Goal: Task Accomplishment & Management: Manage account settings

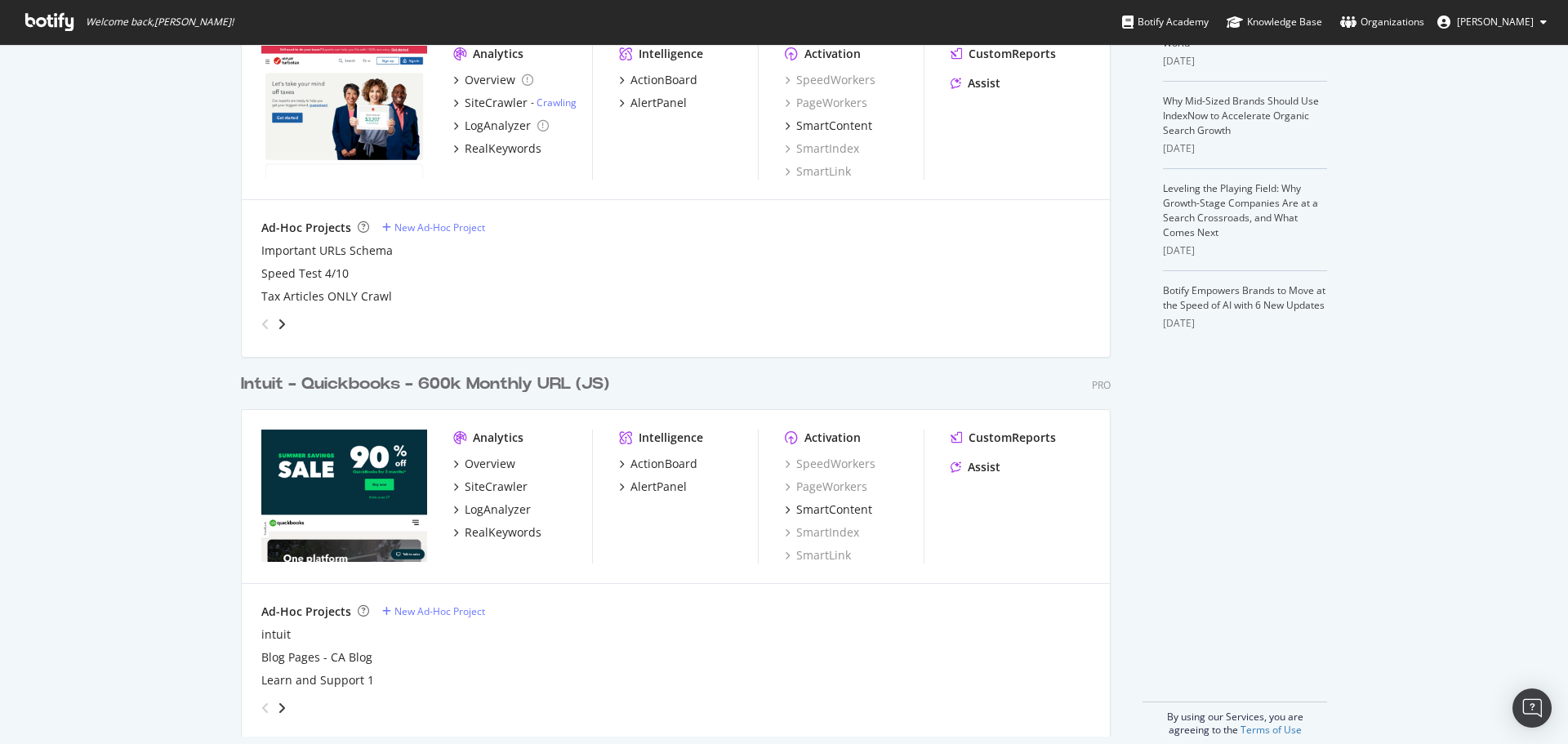
scroll to position [461, 0]
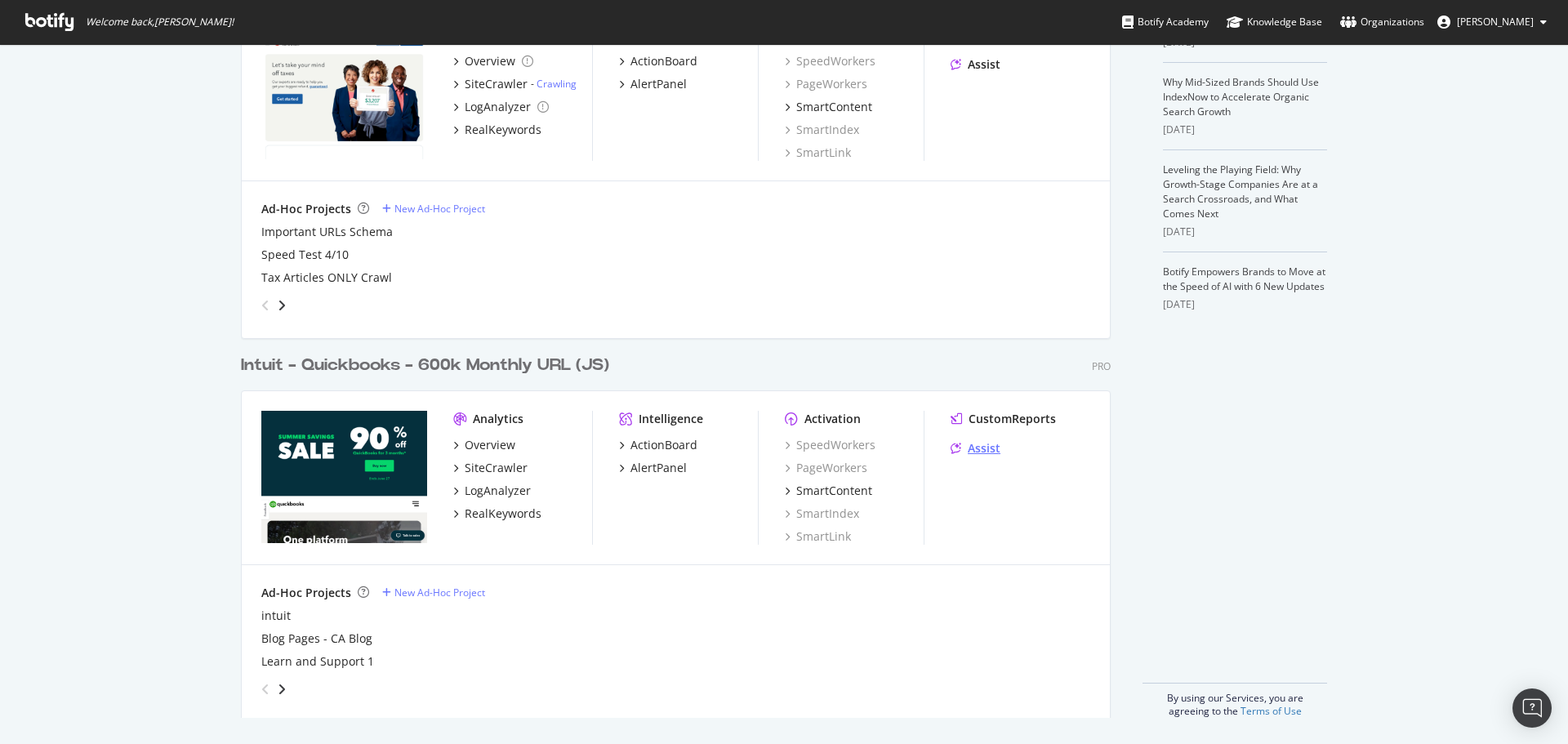
click at [968, 448] on div "Assist" at bounding box center [984, 448] width 33 height 16
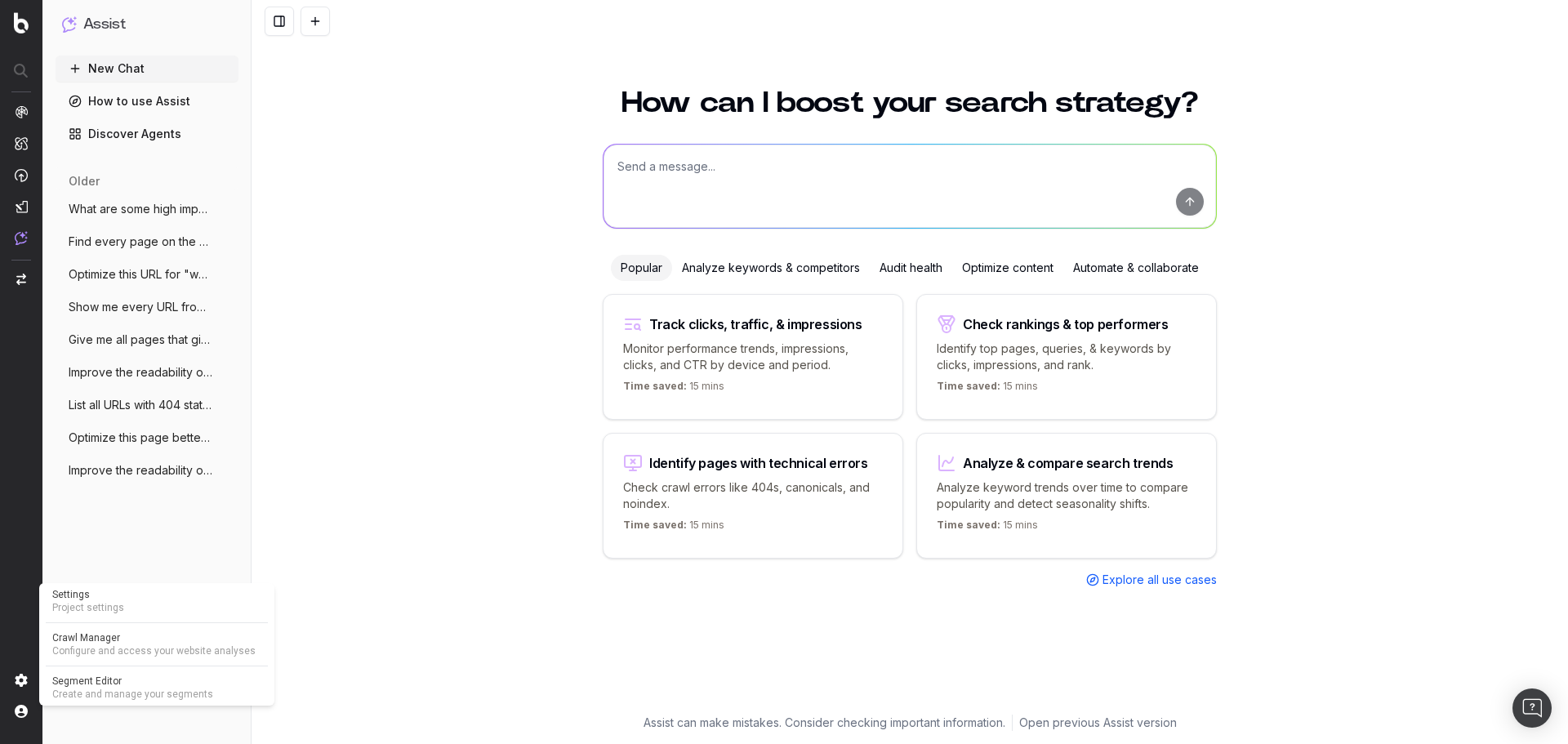
click at [19, 675] on img at bounding box center [21, 680] width 13 height 13
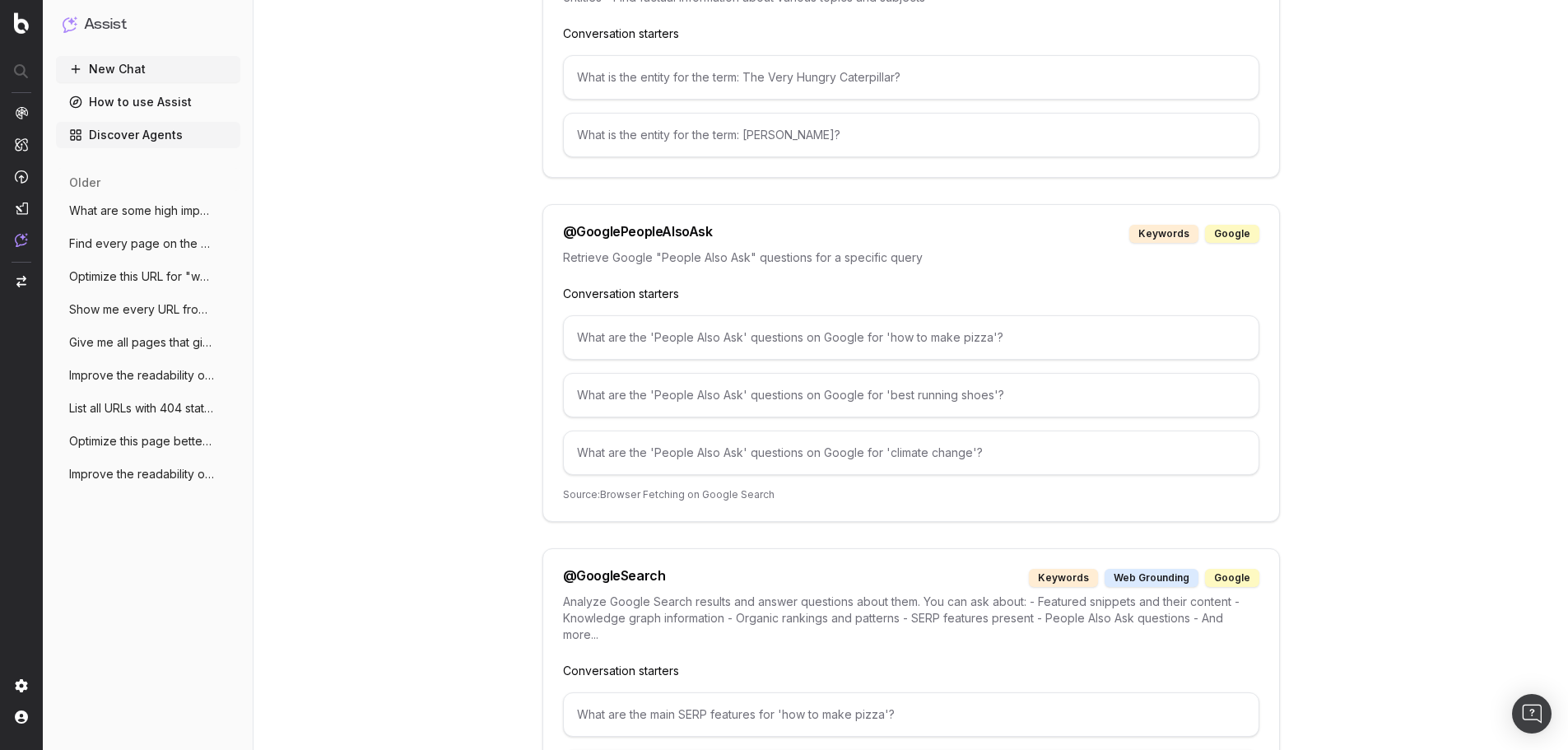
scroll to position [2037, 0]
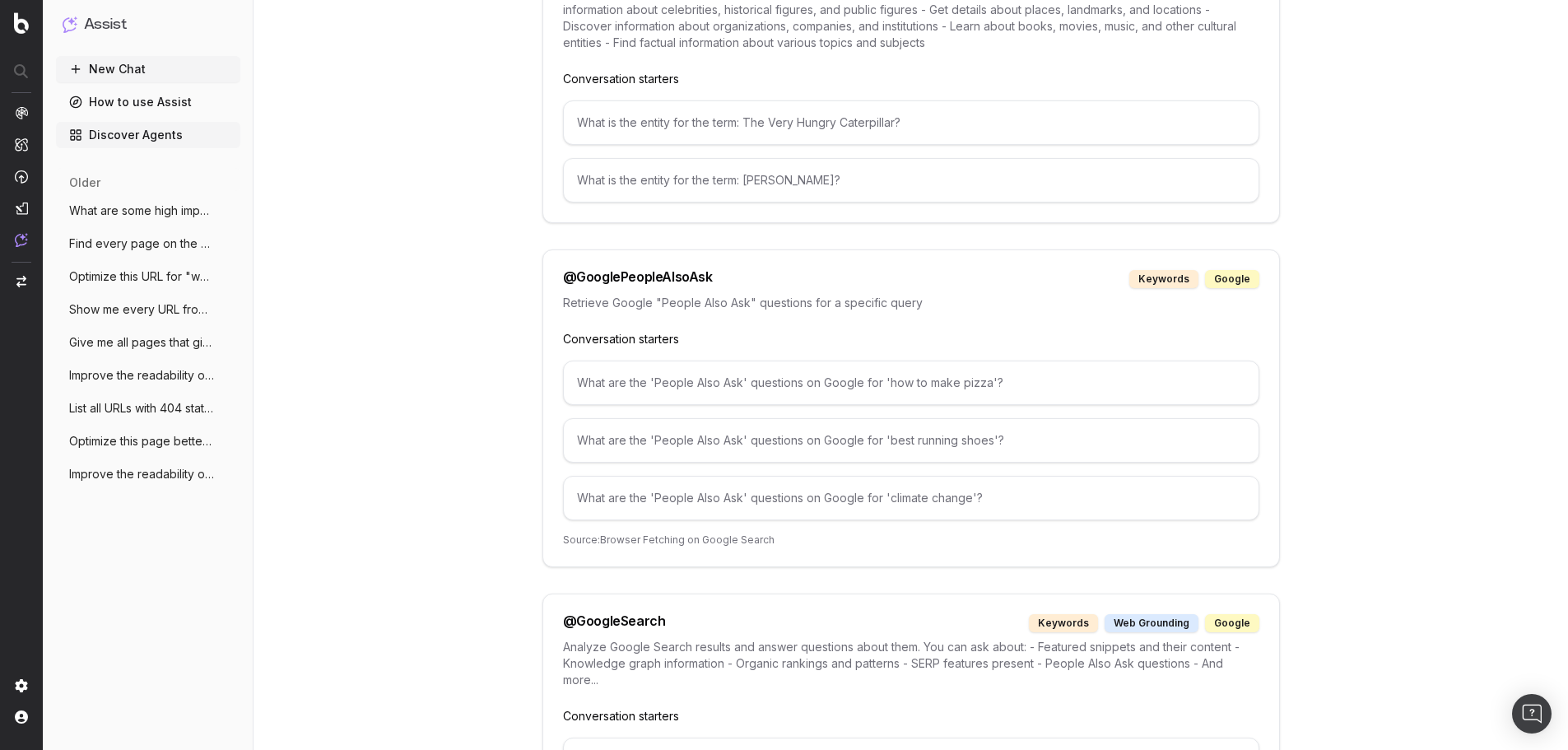
click at [121, 70] on button "New Chat" at bounding box center [148, 69] width 184 height 27
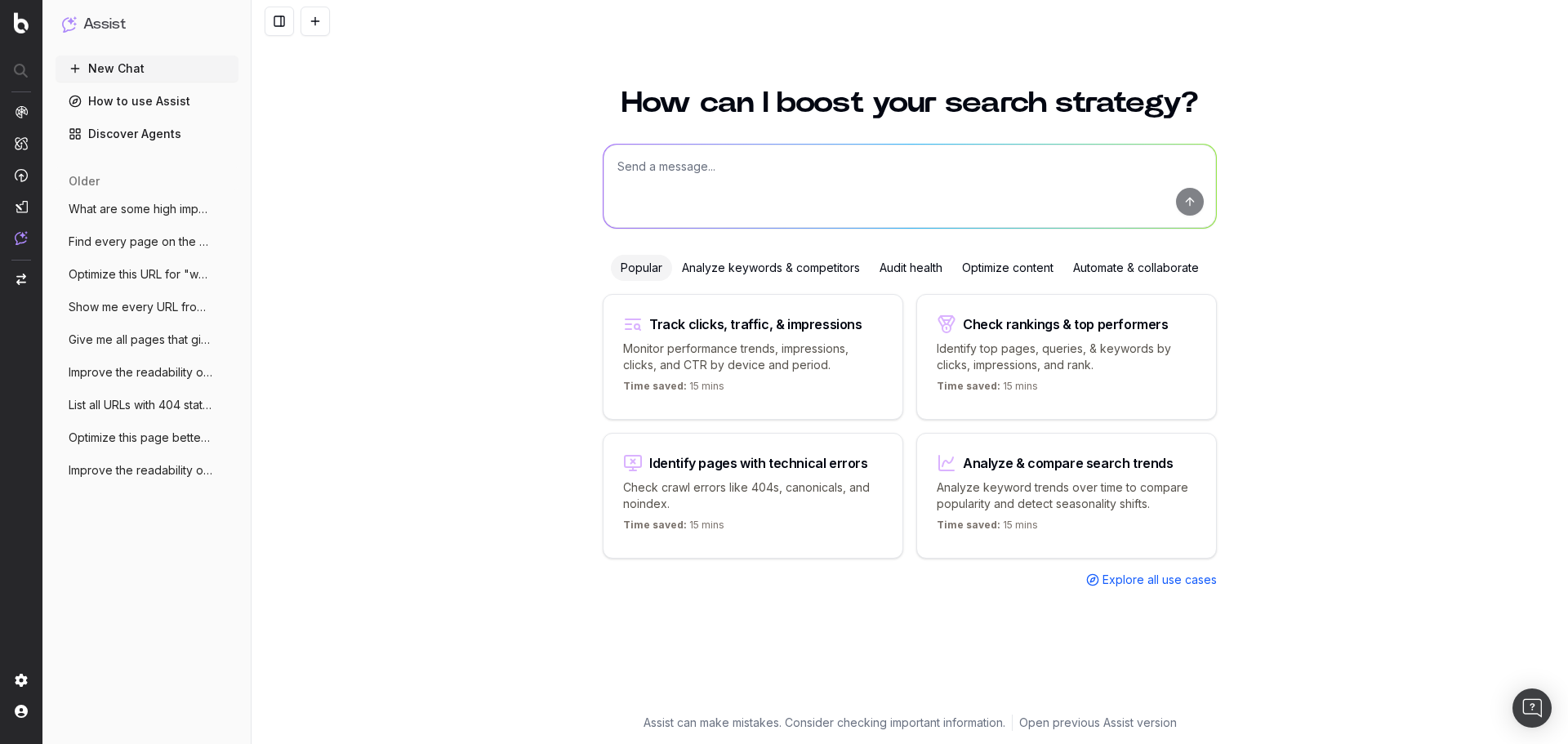
click at [742, 169] on textarea at bounding box center [910, 185] width 613 height 83
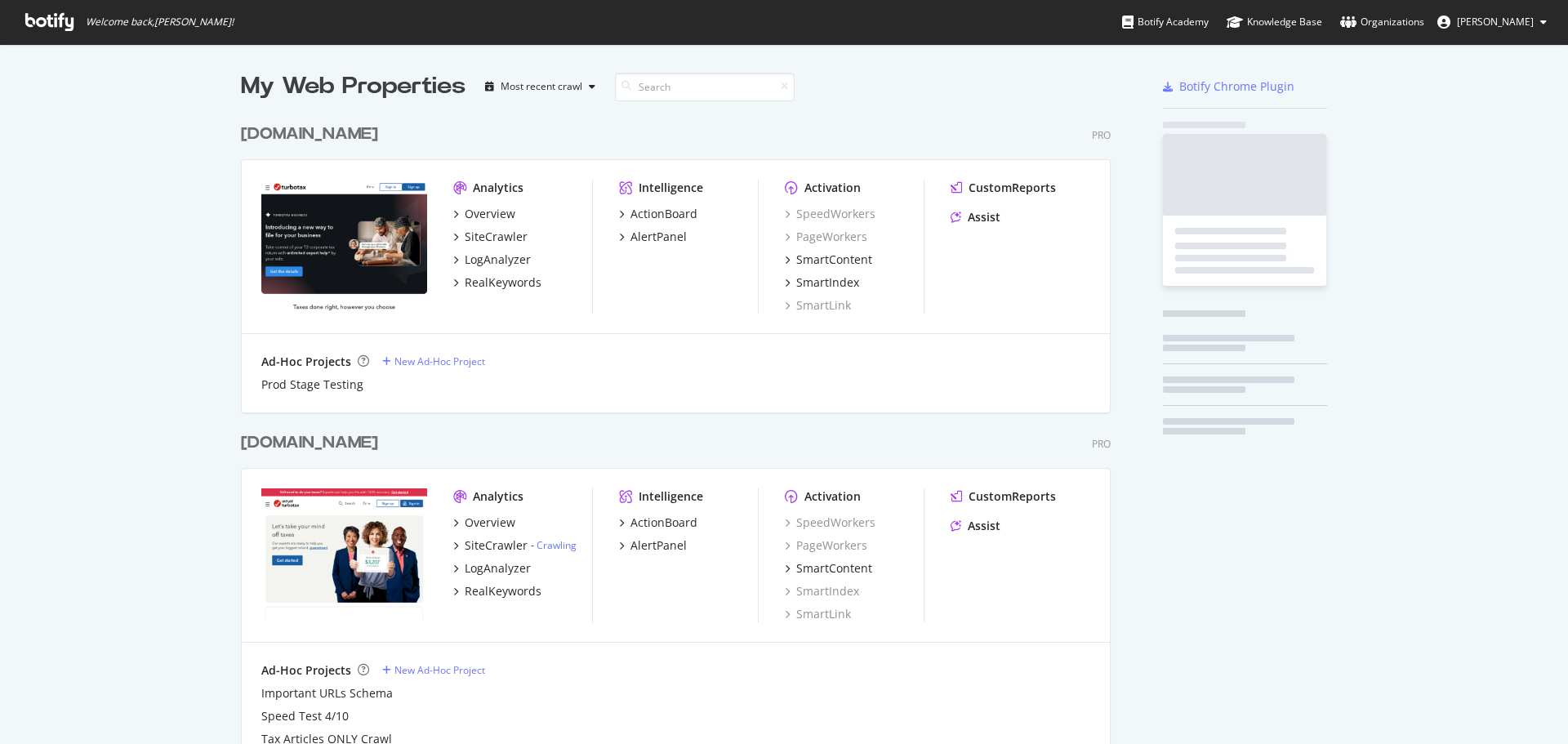
scroll to position [1064, 870]
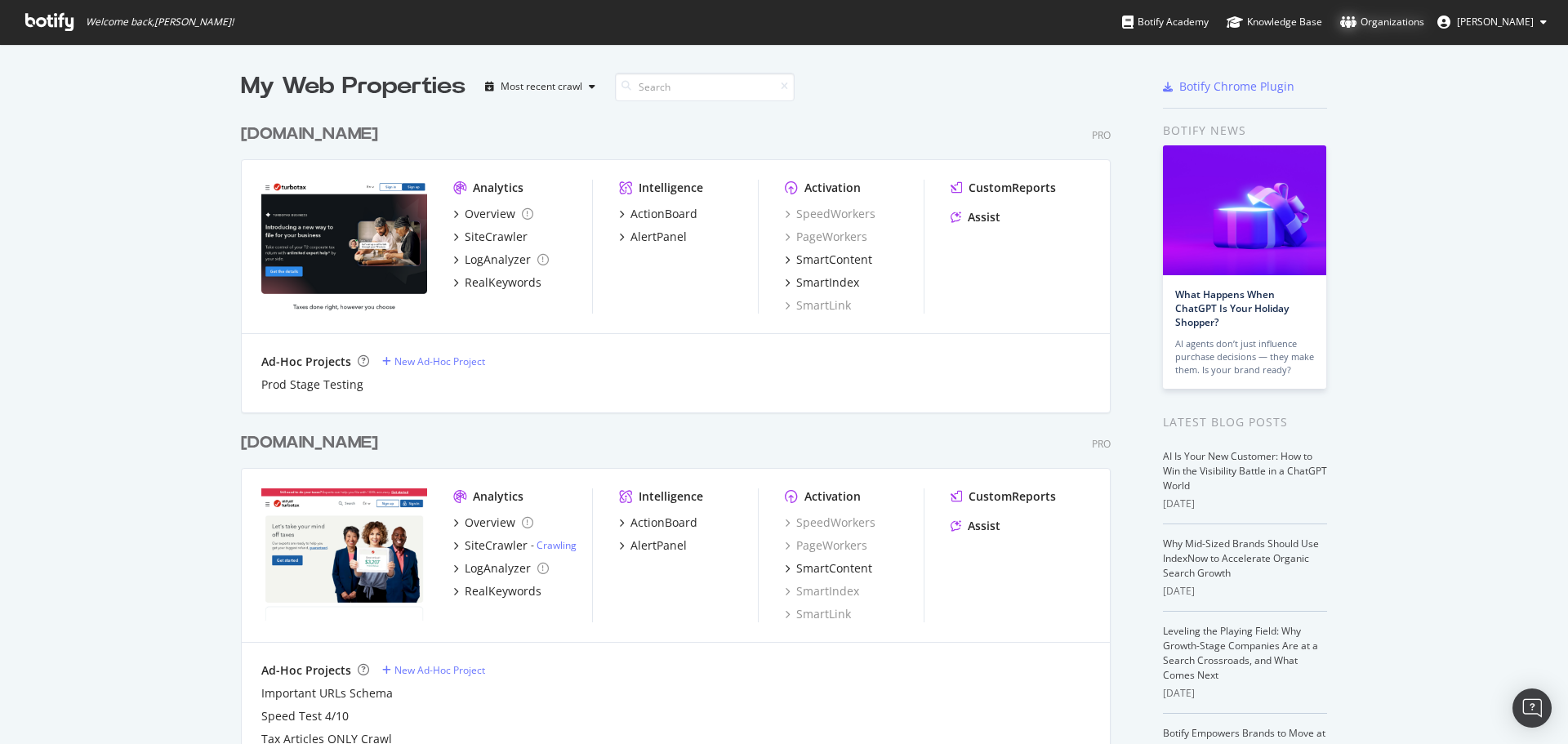
click at [1388, 26] on div "Organizations" at bounding box center [1383, 22] width 84 height 16
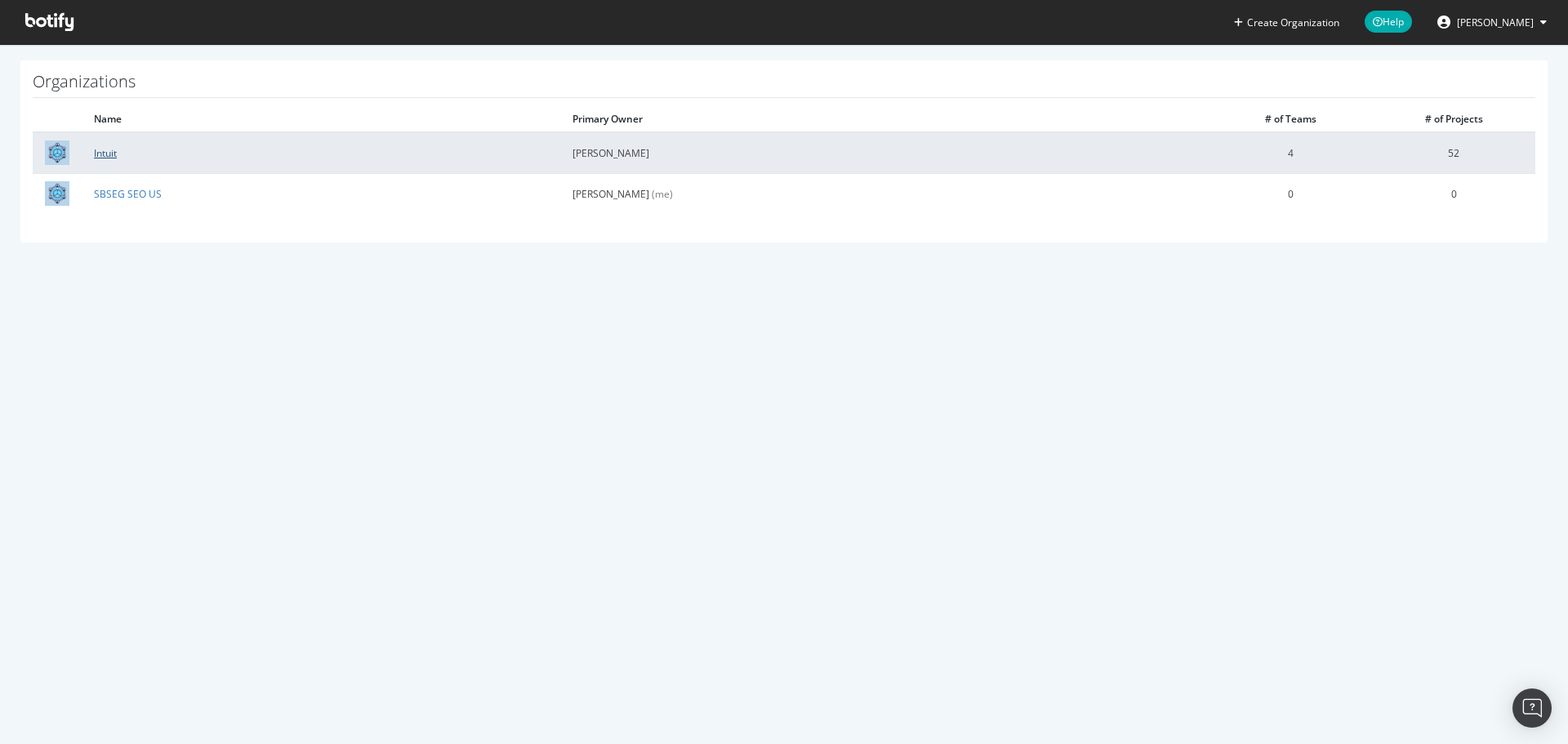
click at [102, 152] on link "Intuit" at bounding box center [105, 152] width 23 height 14
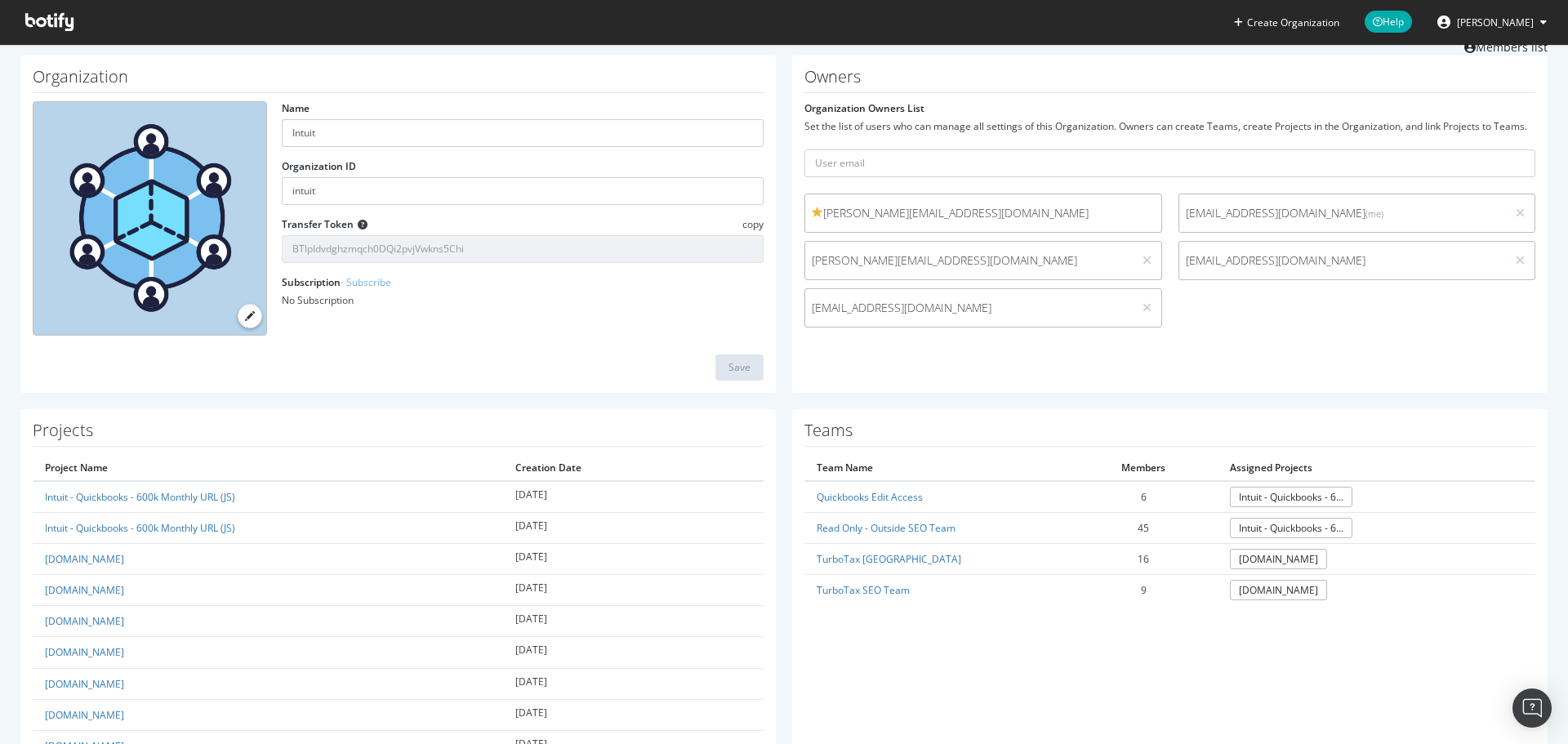
scroll to position [81, 0]
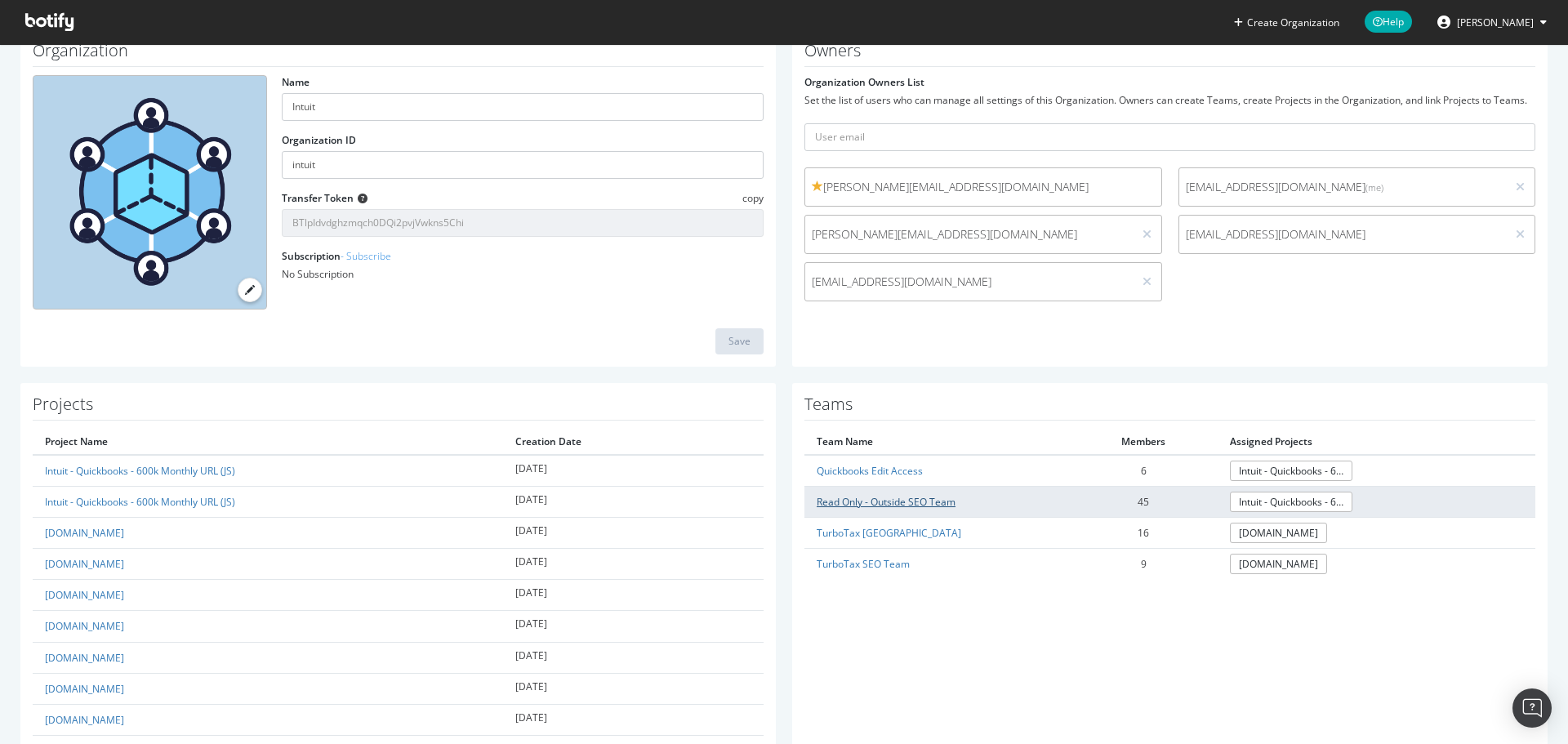
click at [900, 497] on link "Read Only - Outside SEO Team" at bounding box center [886, 501] width 139 height 14
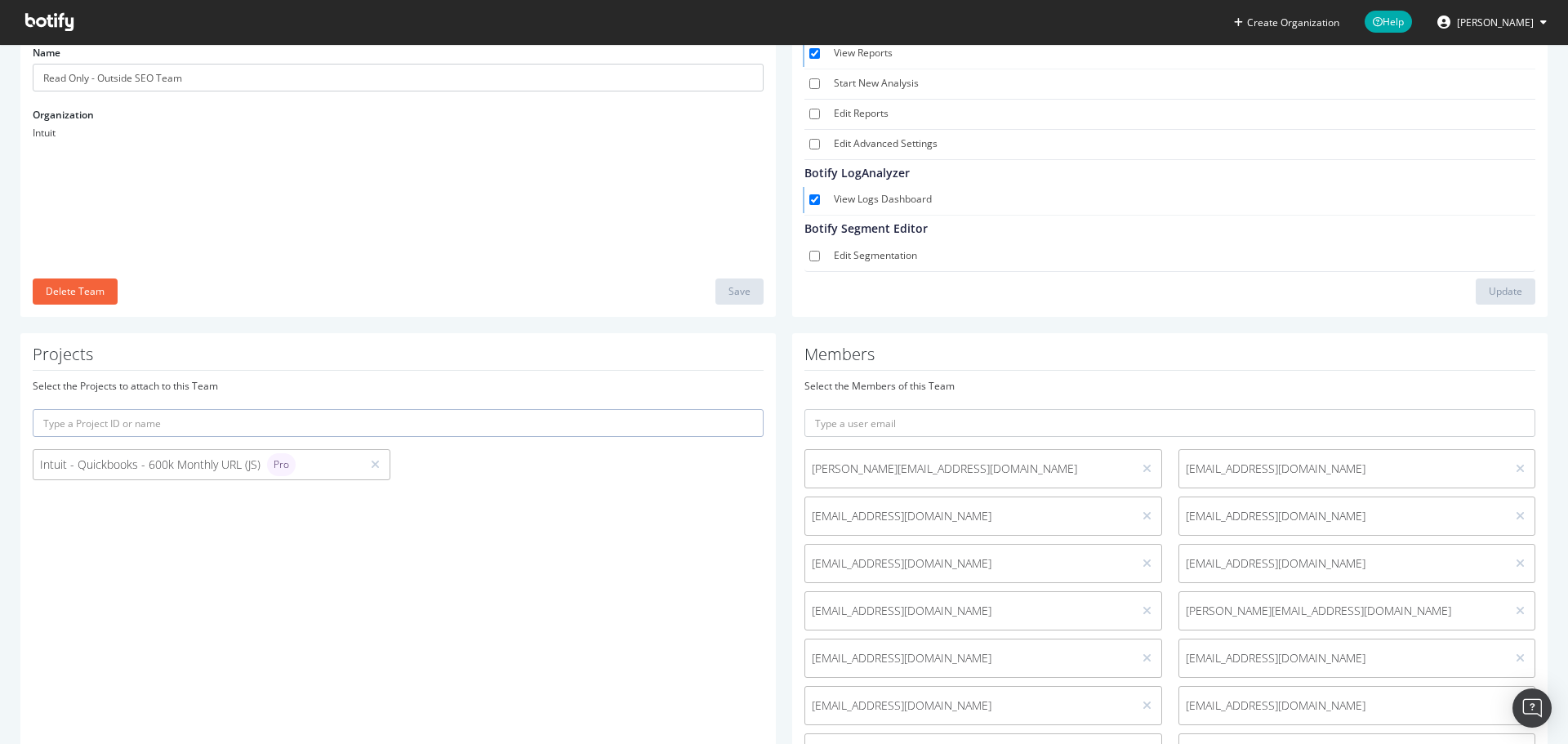
scroll to position [163, 0]
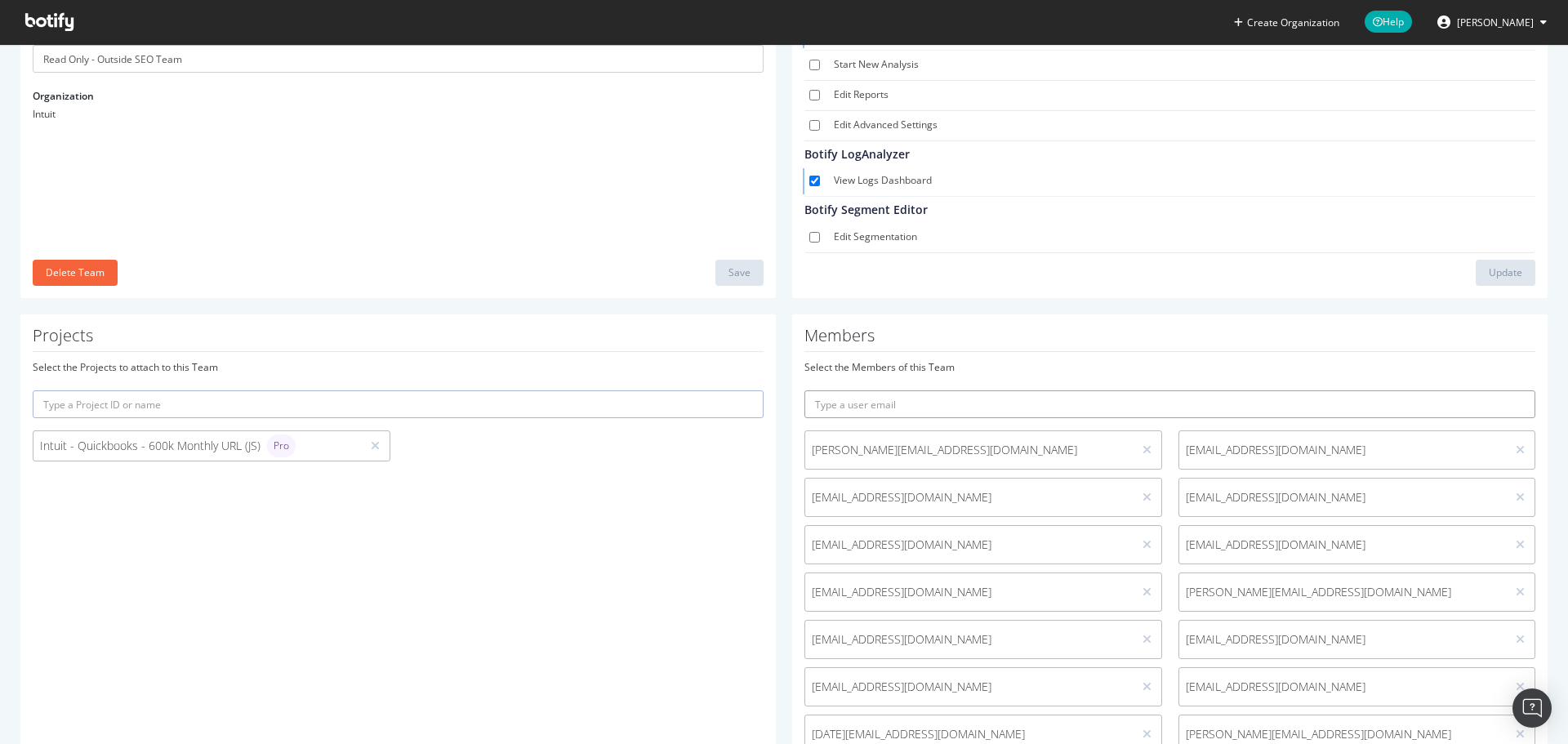
click at [926, 397] on input "text" at bounding box center [1170, 403] width 731 height 27
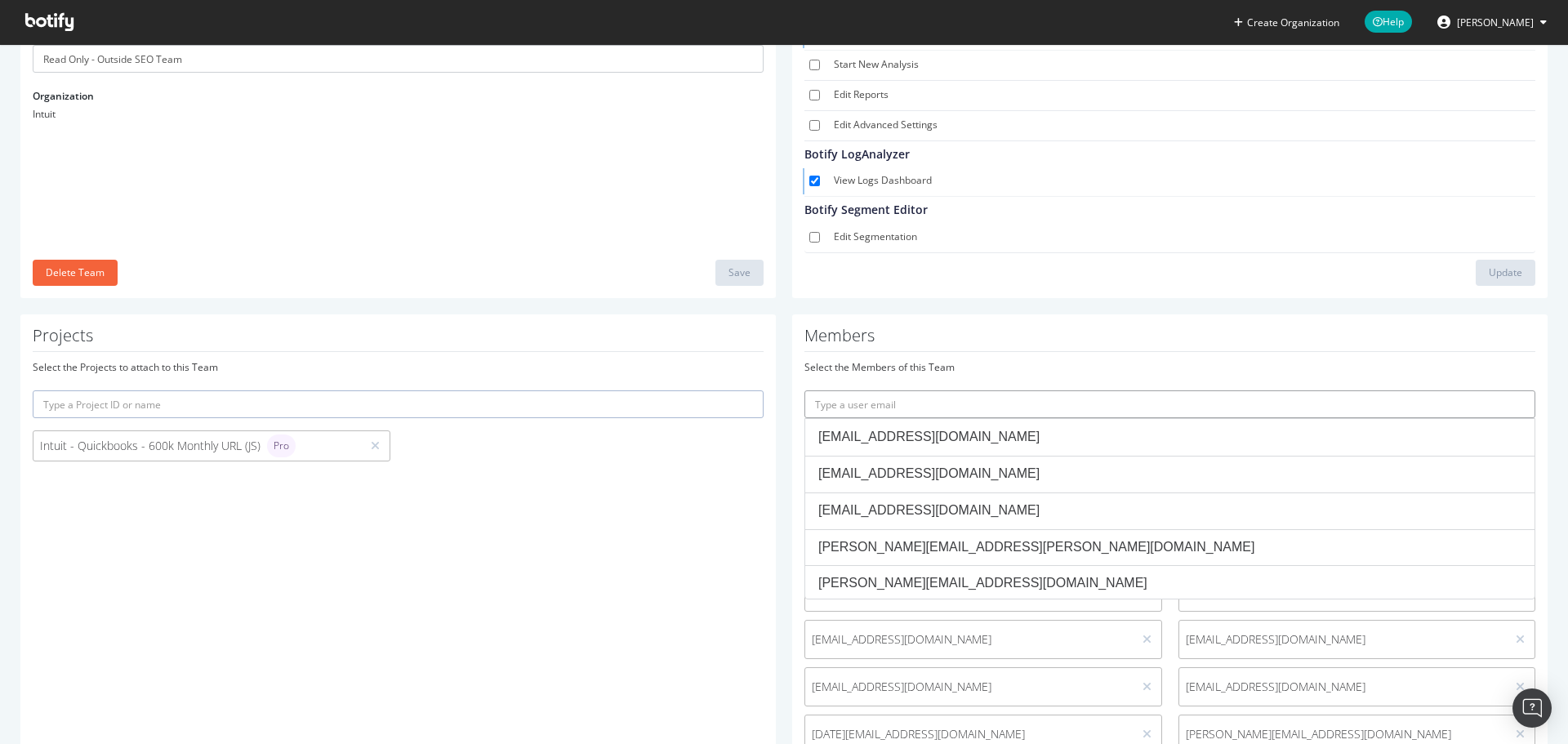
paste input ""Tanwani, Chetna" <chetna_tanwani@intuit.com>"
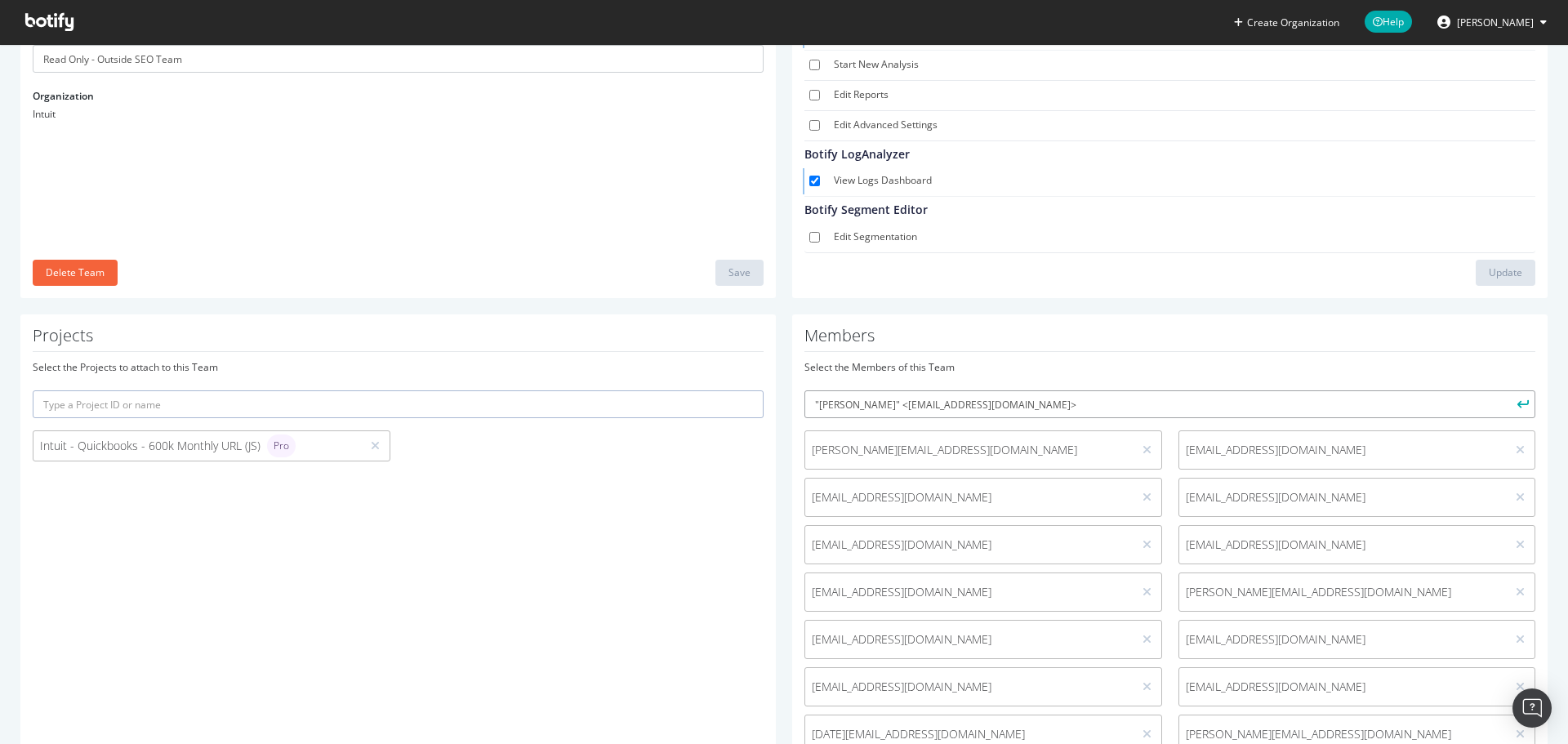
drag, startPoint x: 900, startPoint y: 400, endPoint x: 779, endPoint y: 402, distance: 121.0
click at [980, 401] on input "chetna_tanwani@intuit.com>" at bounding box center [1170, 403] width 731 height 27
type input "chetna_tanwani@intuit.com"
click at [1508, 390] on button "submit" at bounding box center [1521, 403] width 27 height 27
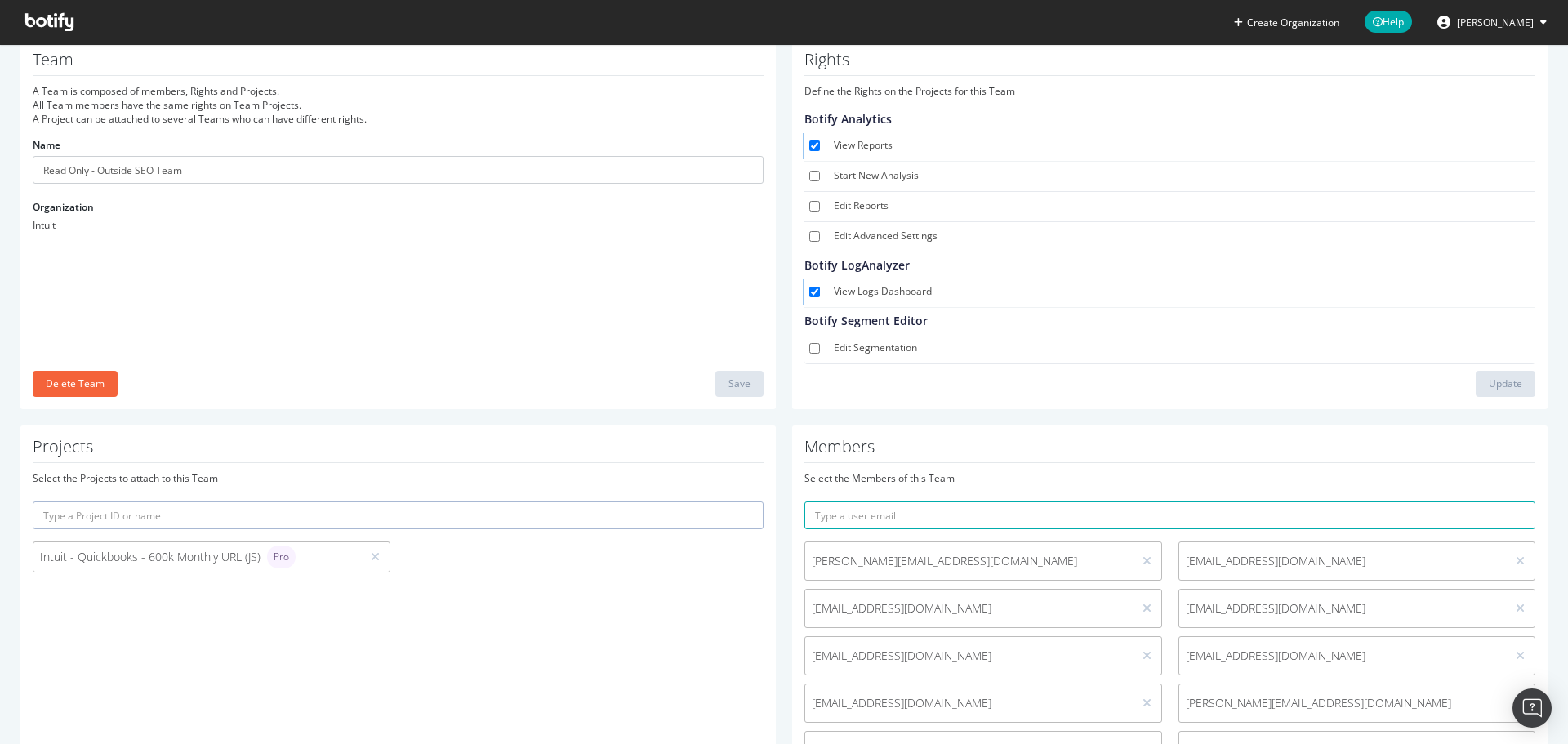
scroll to position [0, 0]
